Goal: Task Accomplishment & Management: Manage account settings

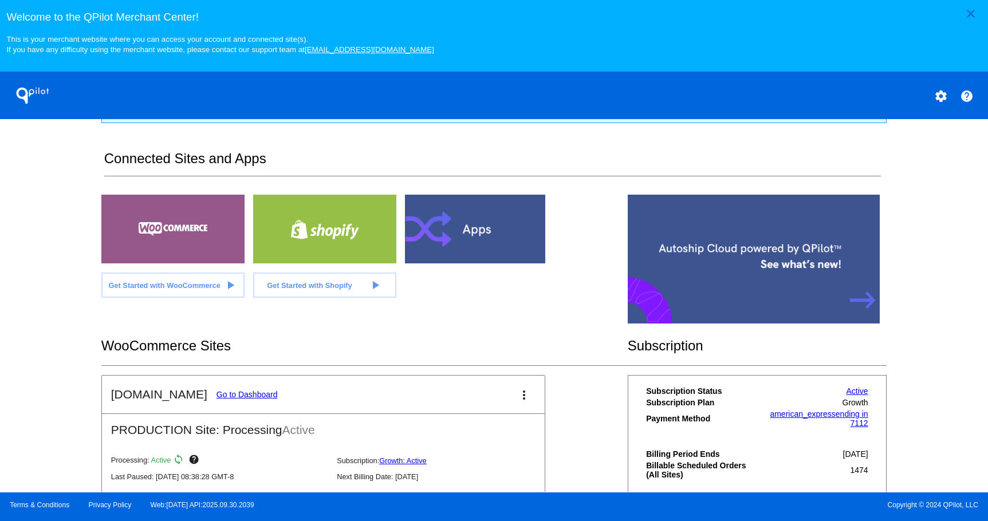
scroll to position [344, 0]
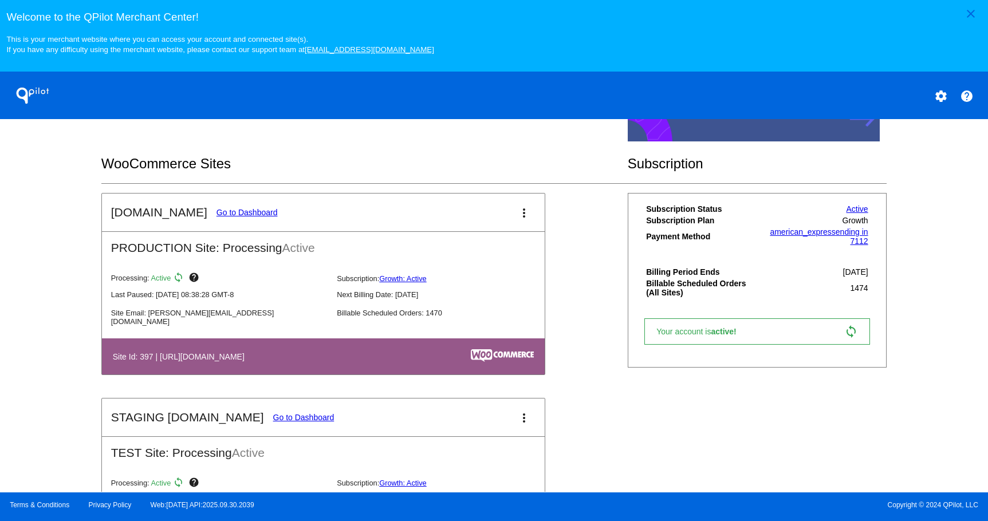
click at [227, 219] on mat-card-title "[DOMAIN_NAME] Go to Dashboard" at bounding box center [194, 213] width 167 height 14
drag, startPoint x: 227, startPoint y: 218, endPoint x: 229, endPoint y: 211, distance: 7.0
click at [227, 217] on mat-card-title "[DOMAIN_NAME] Go to Dashboard" at bounding box center [194, 213] width 167 height 14
click at [229, 211] on link "Go to Dashboard" at bounding box center [247, 212] width 61 height 9
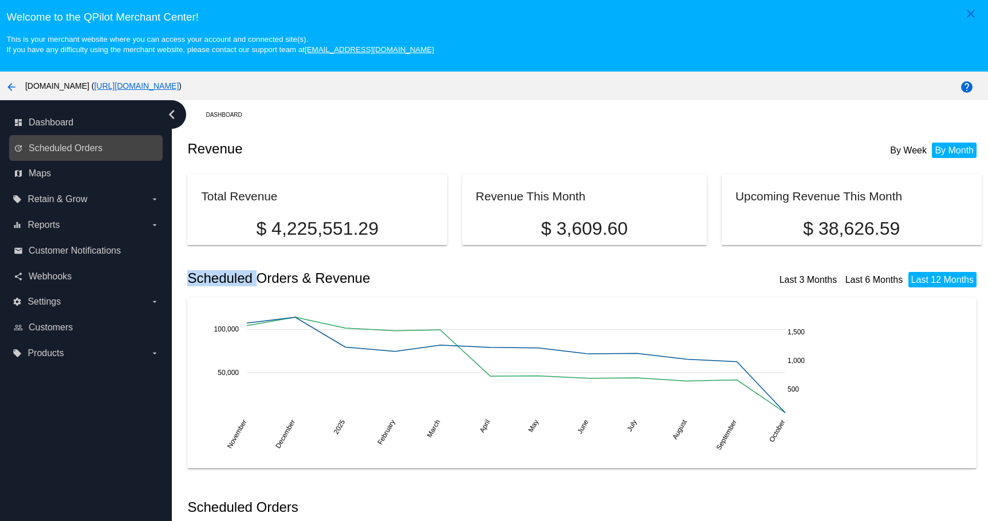
click at [107, 150] on link "update Scheduled Orders" at bounding box center [87, 148] width 146 height 18
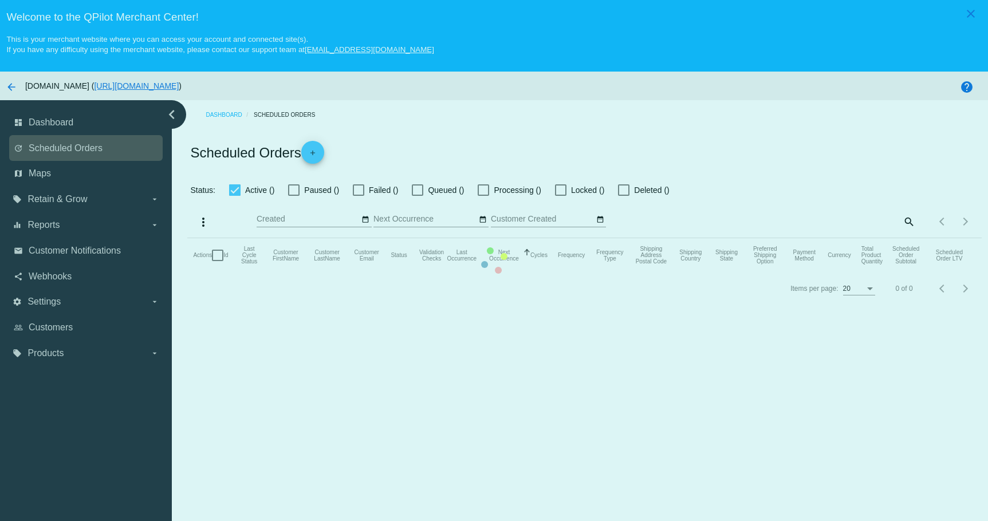
click at [187, 238] on mat-table "Actions Id Last Cycle Status Customer FirstName Customer LastName Customer Emai…" at bounding box center [584, 255] width 794 height 34
checkbox input "true"
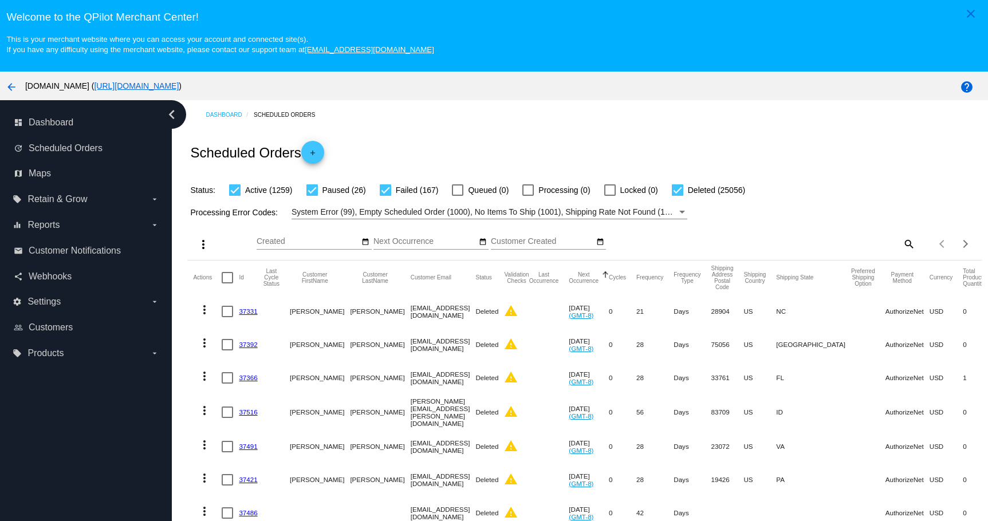
click at [902, 246] on mat-icon "search" at bounding box center [909, 244] width 14 height 18
click at [839, 245] on input "Search" at bounding box center [817, 241] width 198 height 9
paste input "[EMAIL_ADDRESS][DOMAIN_NAME]"
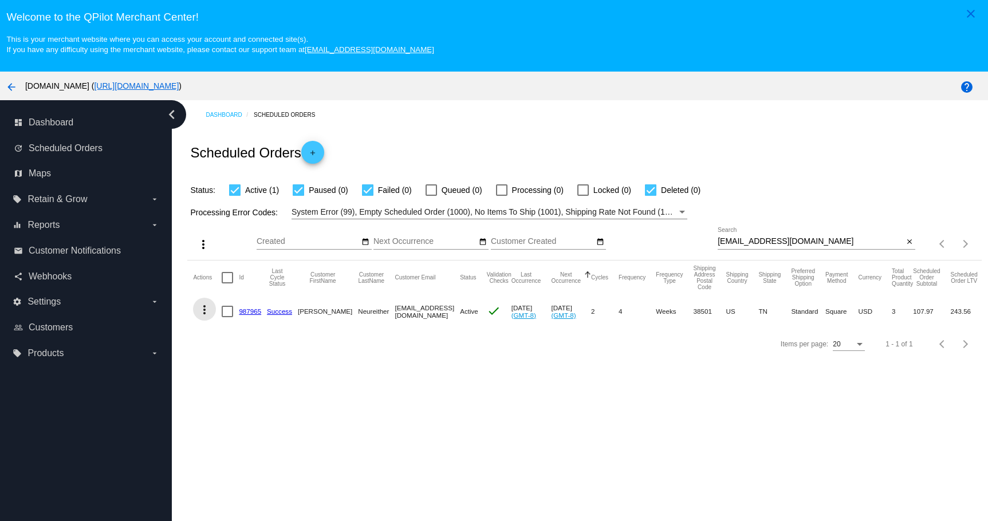
click at [202, 309] on mat-icon "more_vert" at bounding box center [205, 310] width 14 height 14
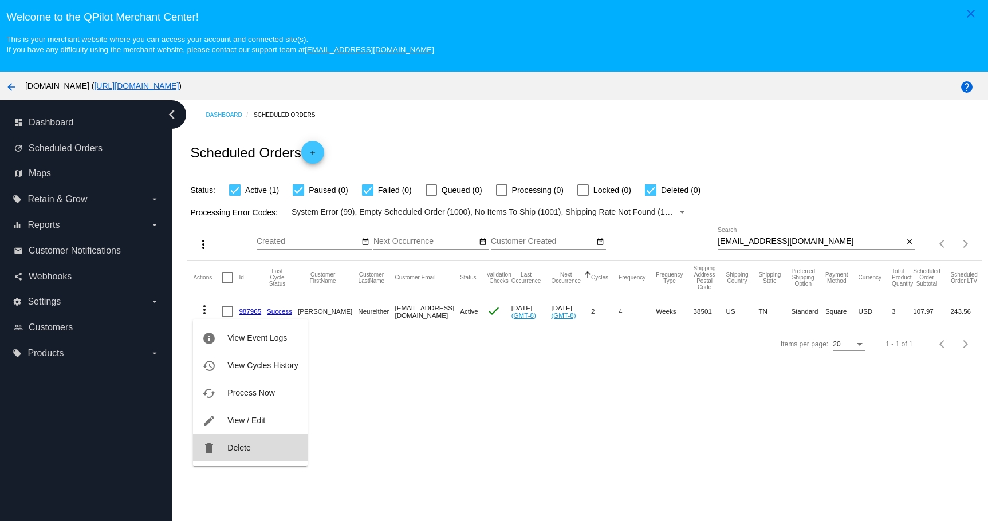
click at [219, 447] on button "delete Delete" at bounding box center [250, 447] width 114 height 27
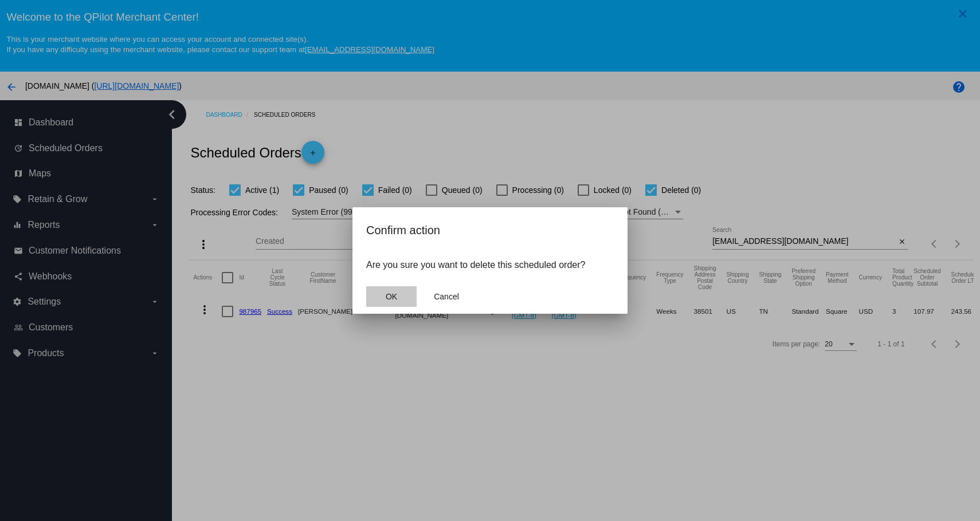
click at [382, 297] on button "OK" at bounding box center [391, 296] width 50 height 21
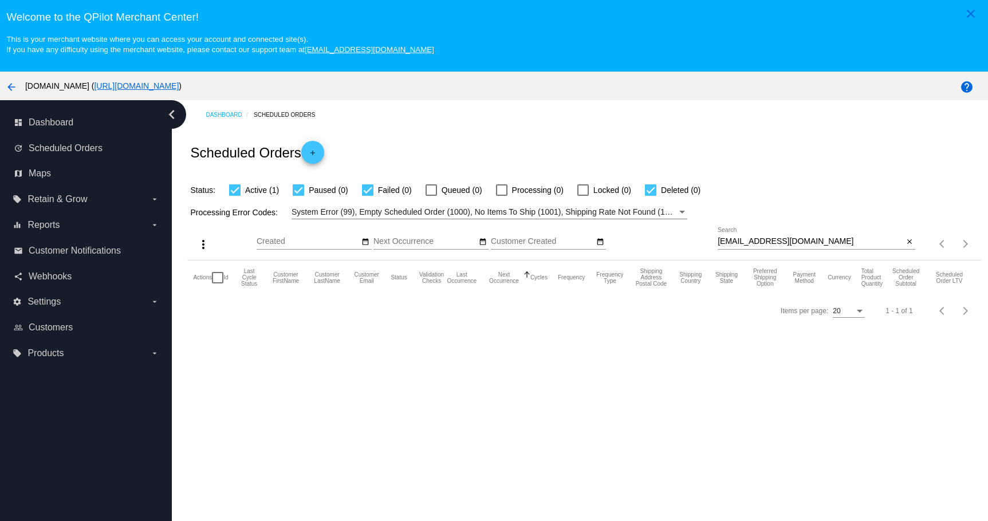
click at [830, 234] on div "[EMAIL_ADDRESS][DOMAIN_NAME] Search" at bounding box center [811, 238] width 186 height 22
click at [820, 236] on div "[EMAIL_ADDRESS][DOMAIN_NAME] Search" at bounding box center [811, 238] width 186 height 22
type input "[EMAIL_ADDRESS][DOMAIN_NAME]"
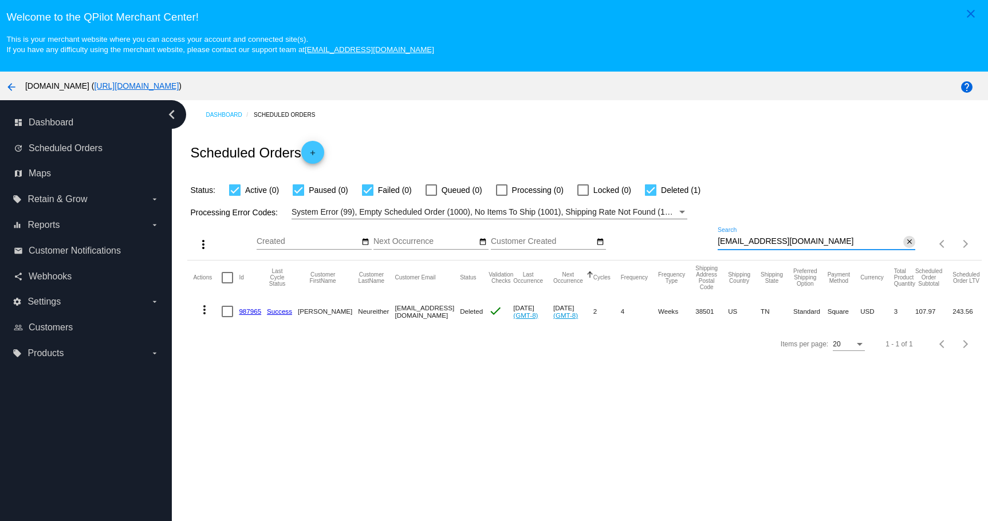
click at [906, 240] on mat-icon "close" at bounding box center [910, 242] width 8 height 9
